Goal: Find specific page/section: Find specific page/section

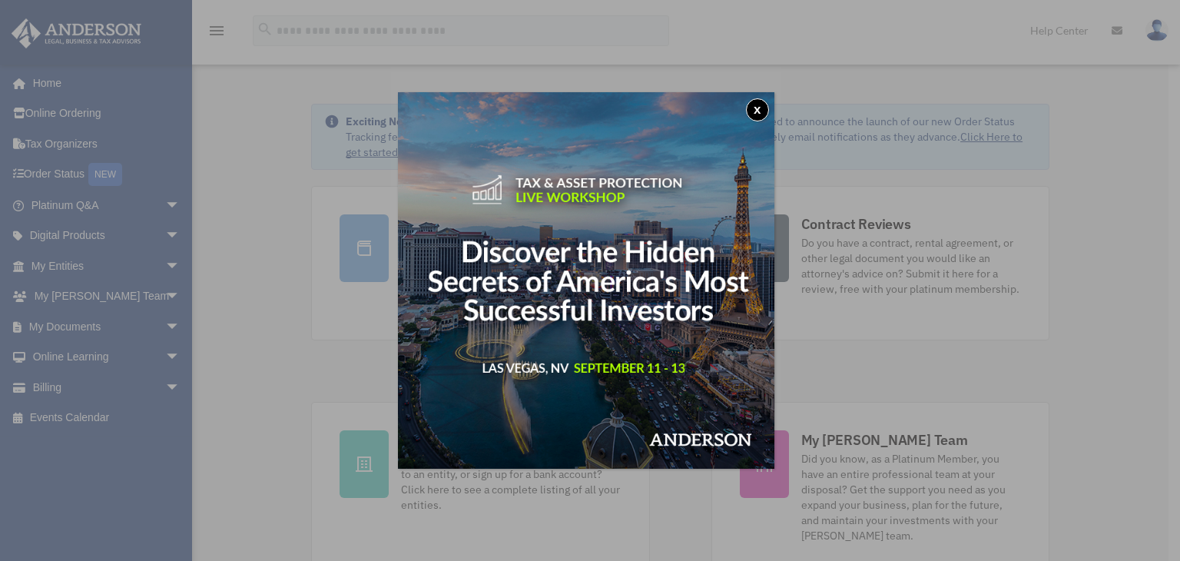
click at [753, 112] on button "x" at bounding box center [757, 109] width 23 height 23
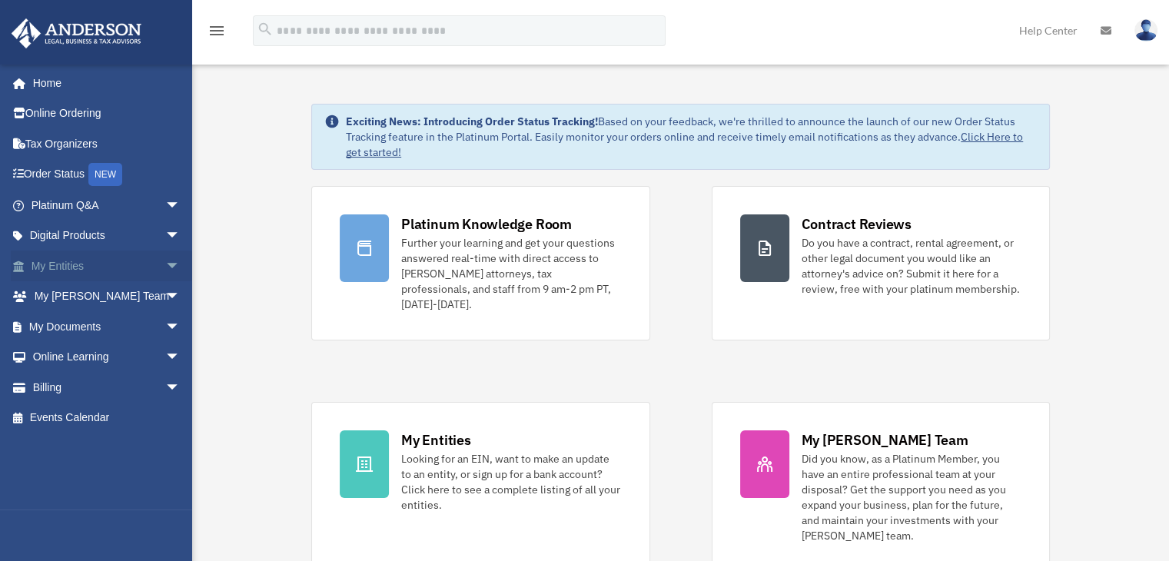
click at [165, 261] on span "arrow_drop_down" at bounding box center [180, 266] width 31 height 32
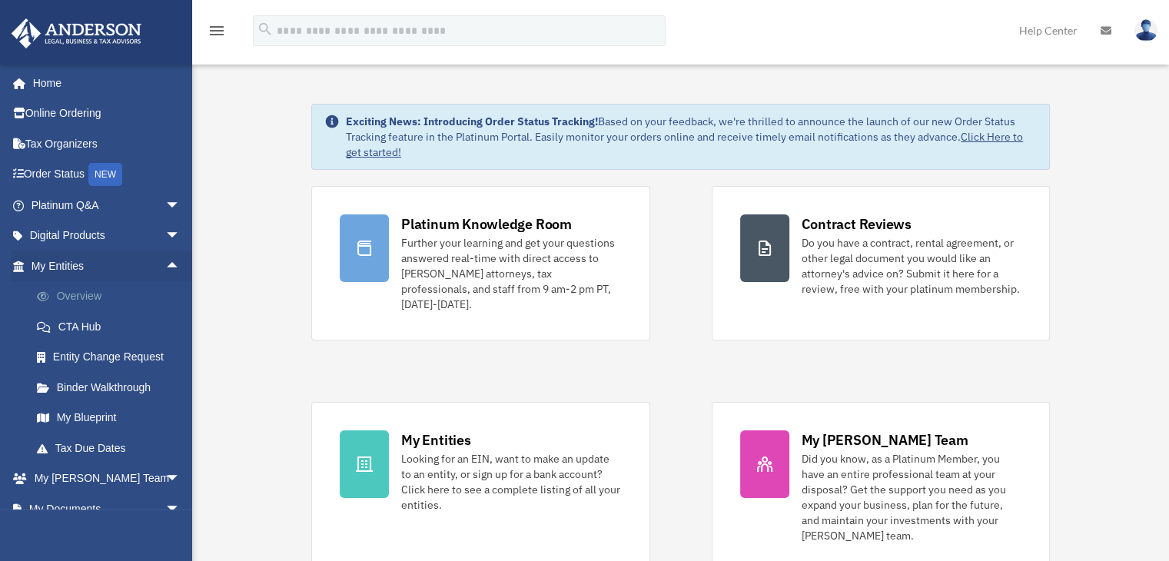
click at [93, 287] on link "Overview" at bounding box center [113, 296] width 182 height 31
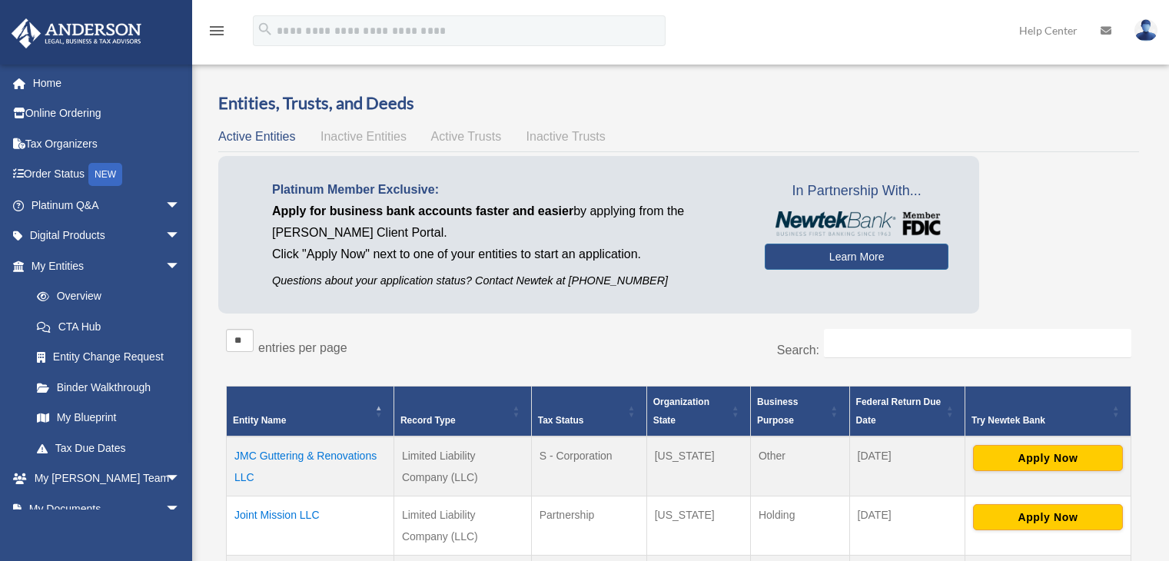
scroll to position [172, 0]
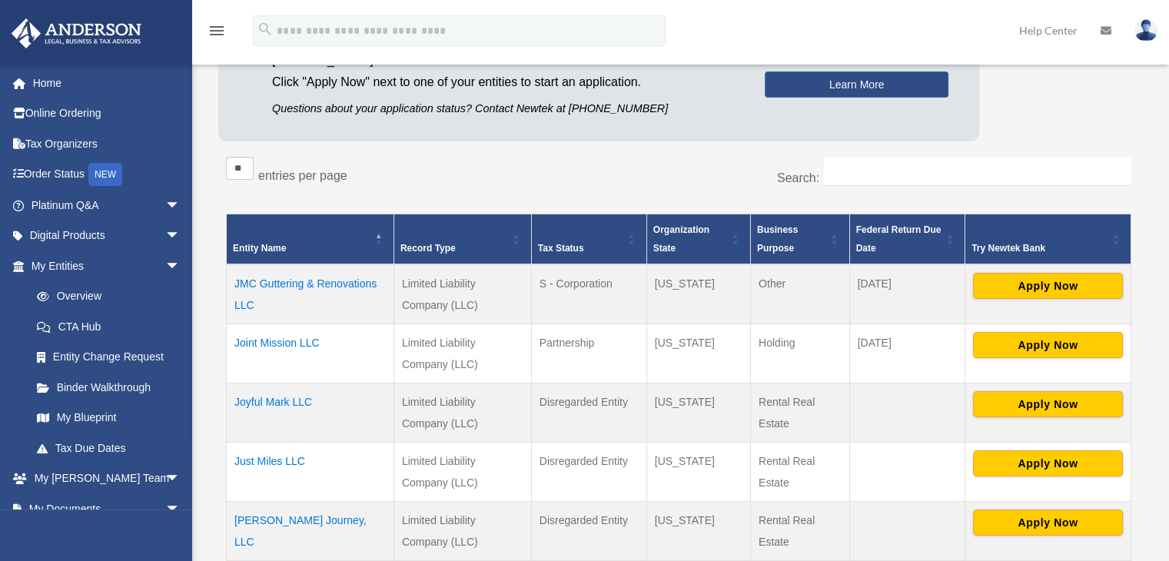
click at [601, 280] on td "S - Corporation" at bounding box center [588, 294] width 115 height 60
click at [662, 310] on td "[US_STATE]" at bounding box center [698, 294] width 104 height 60
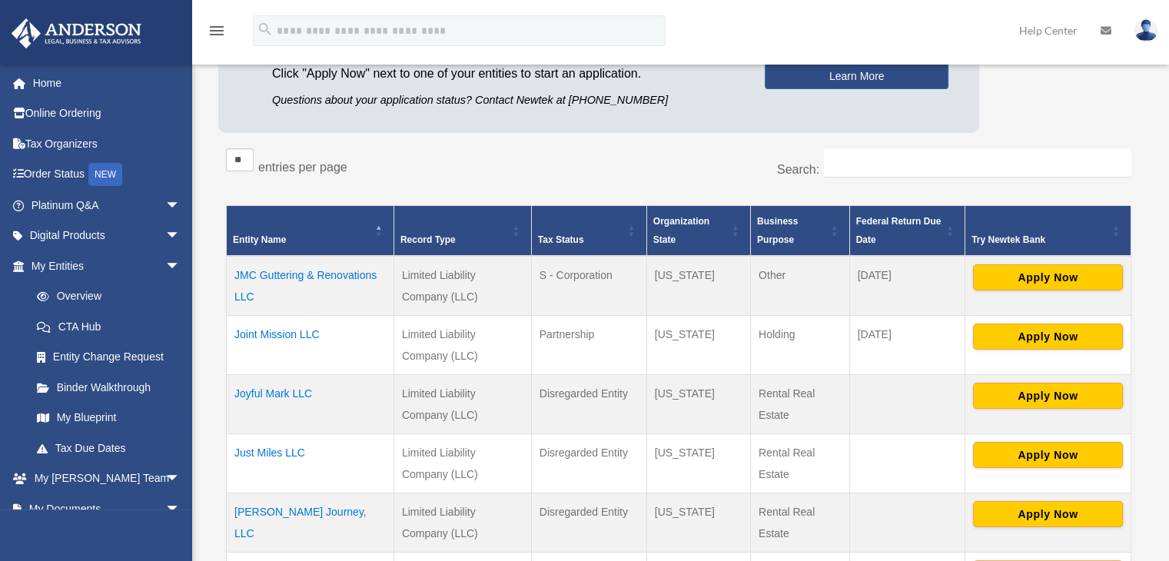
scroll to position [288, 0]
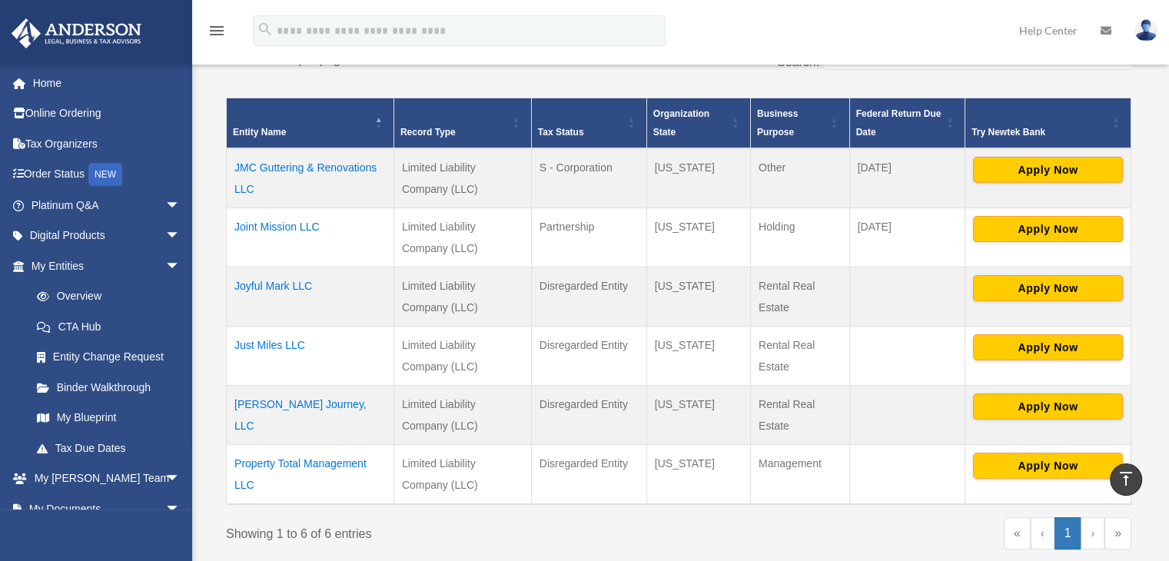
click at [306, 459] on td "Property Total Management LLC" at bounding box center [310, 474] width 167 height 60
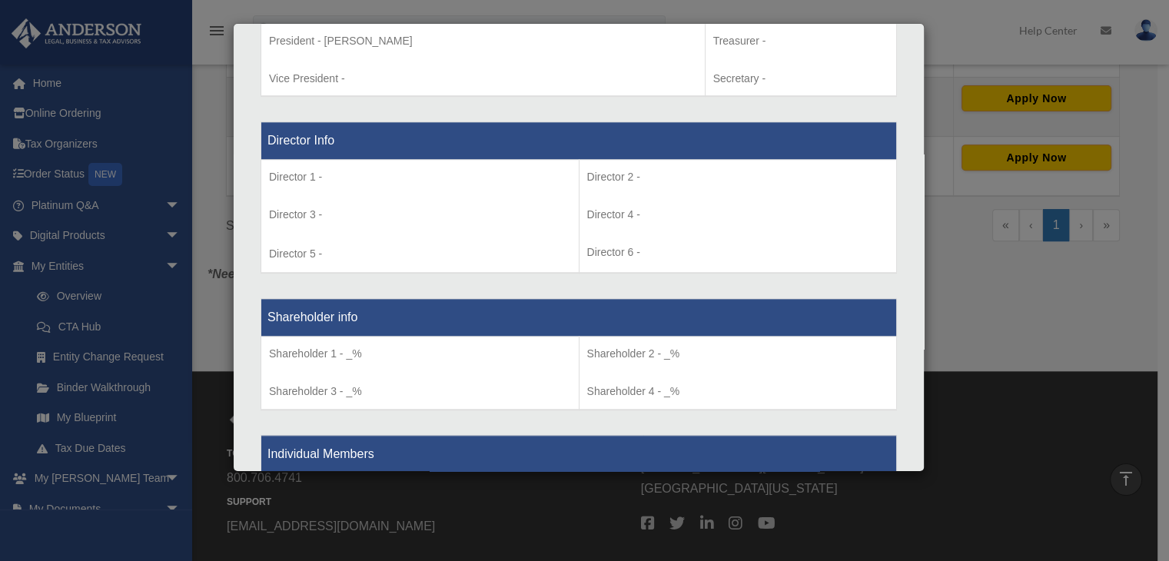
scroll to position [1039, 0]
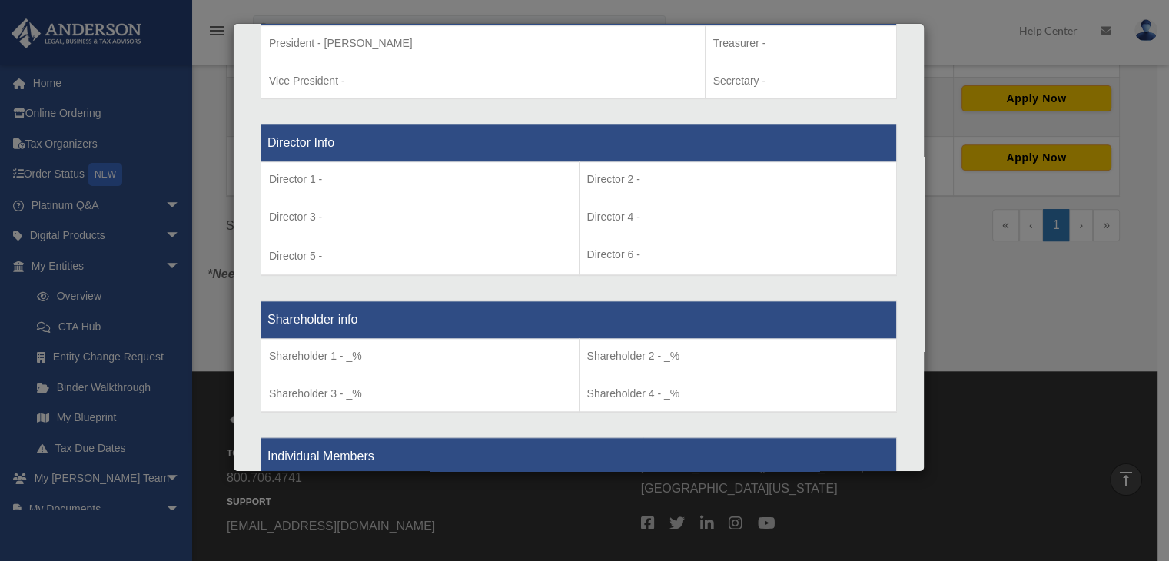
click at [1096, 284] on div "Details × Articles Sent Organizational Date" at bounding box center [584, 280] width 1169 height 561
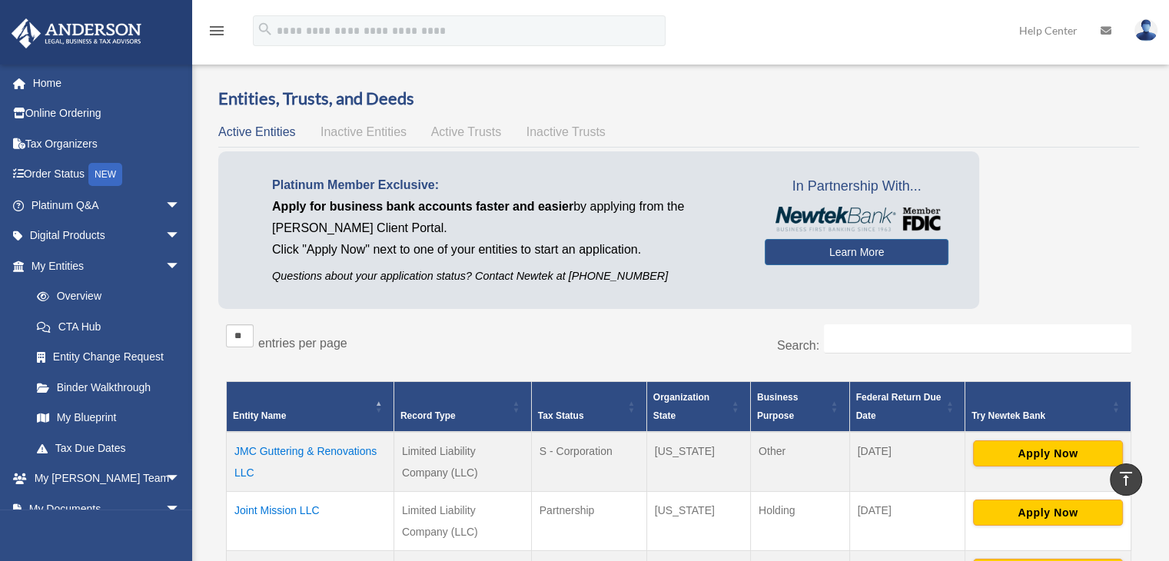
scroll to position [0, 0]
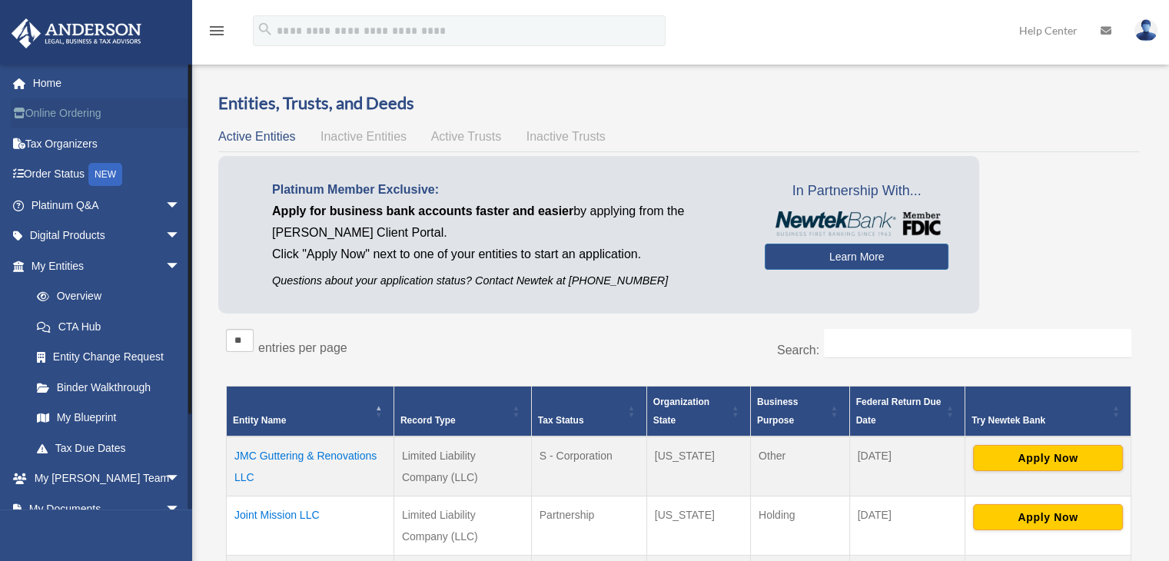
click at [85, 108] on link "Online Ordering" at bounding box center [107, 113] width 193 height 31
